Goal: Check status

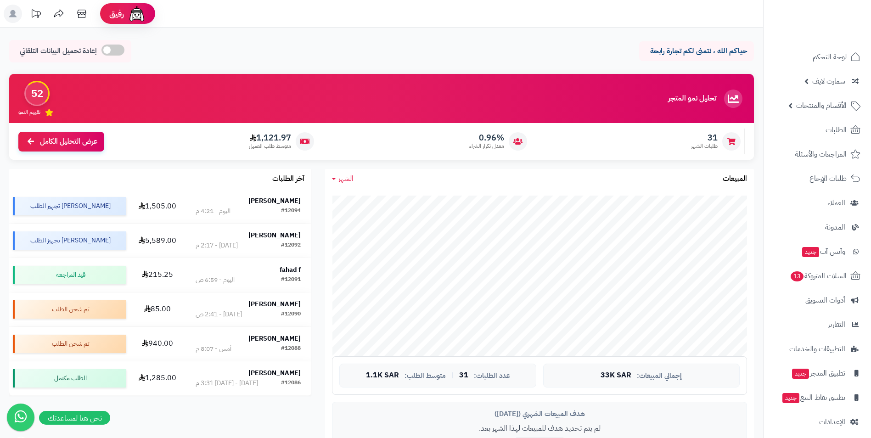
click at [271, 202] on strong "Abdulaziz Alqahtani" at bounding box center [274, 201] width 52 height 10
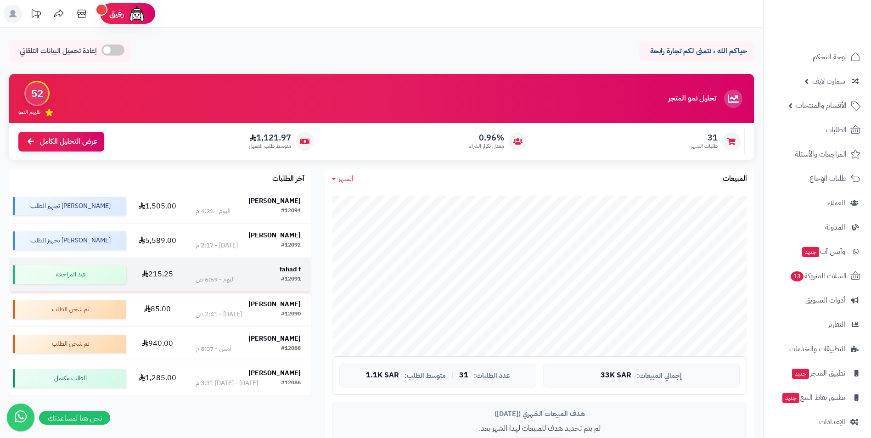
click at [299, 266] on strong "fahad f" at bounding box center [290, 270] width 21 height 10
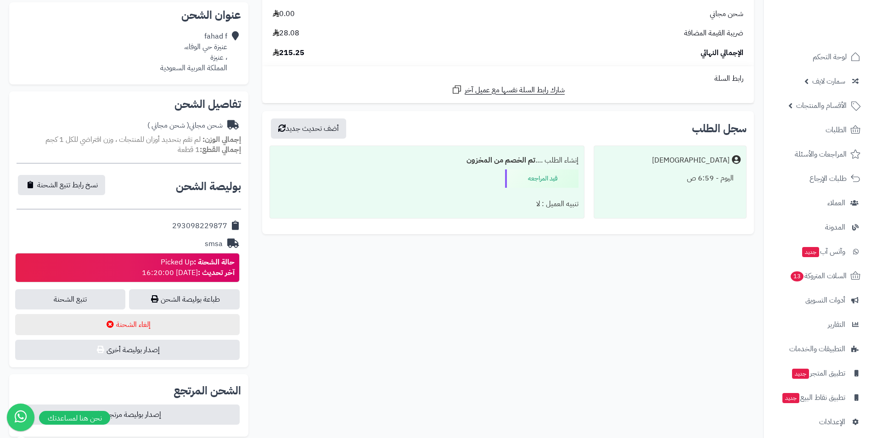
scroll to position [92, 0]
